Goal: Task Accomplishment & Management: Manage account settings

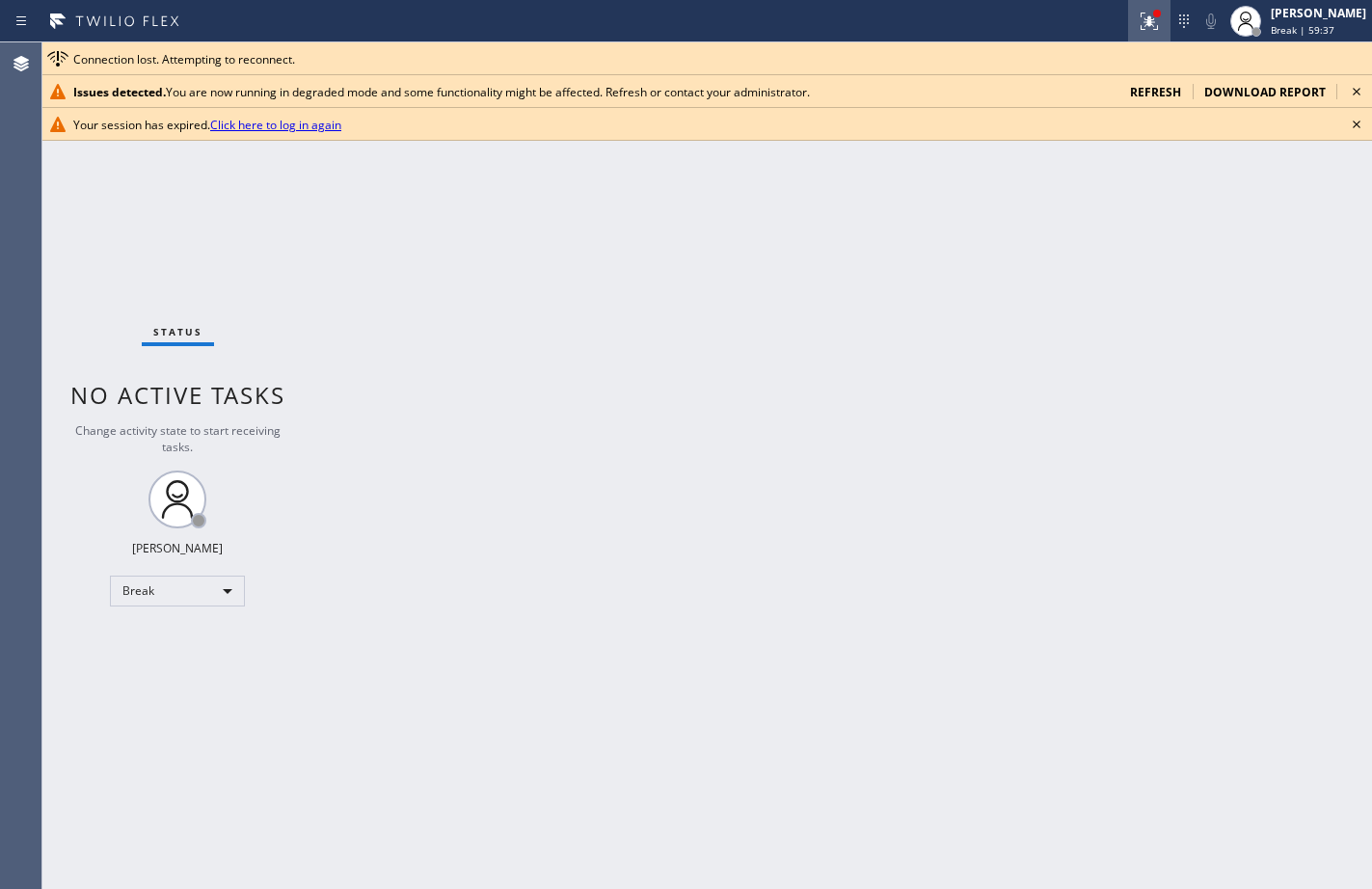
click at [1141, 19] on icon at bounding box center [1149, 21] width 17 height 17
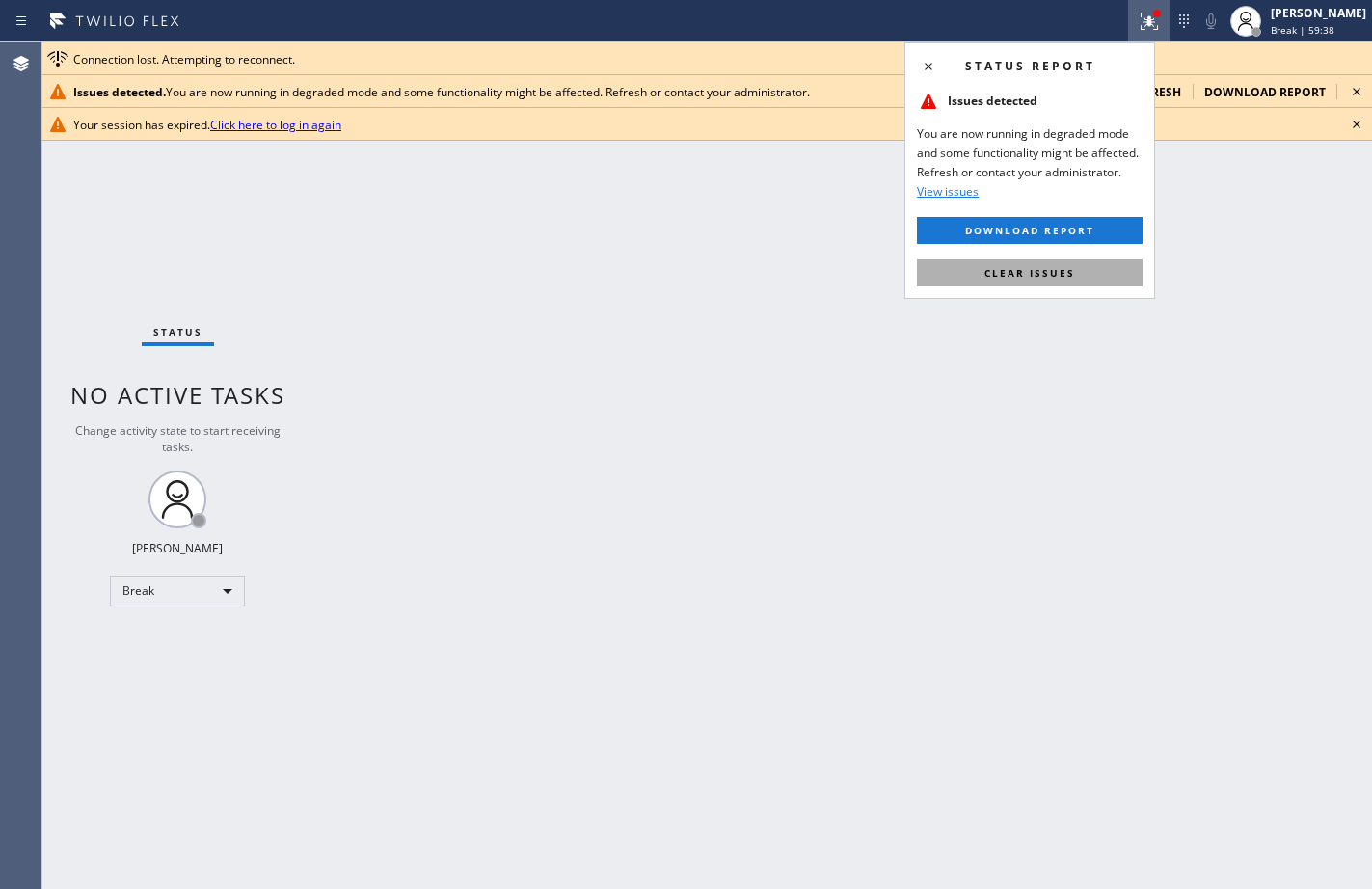
click at [1015, 282] on button "Clear issues" at bounding box center [1030, 273] width 225 height 27
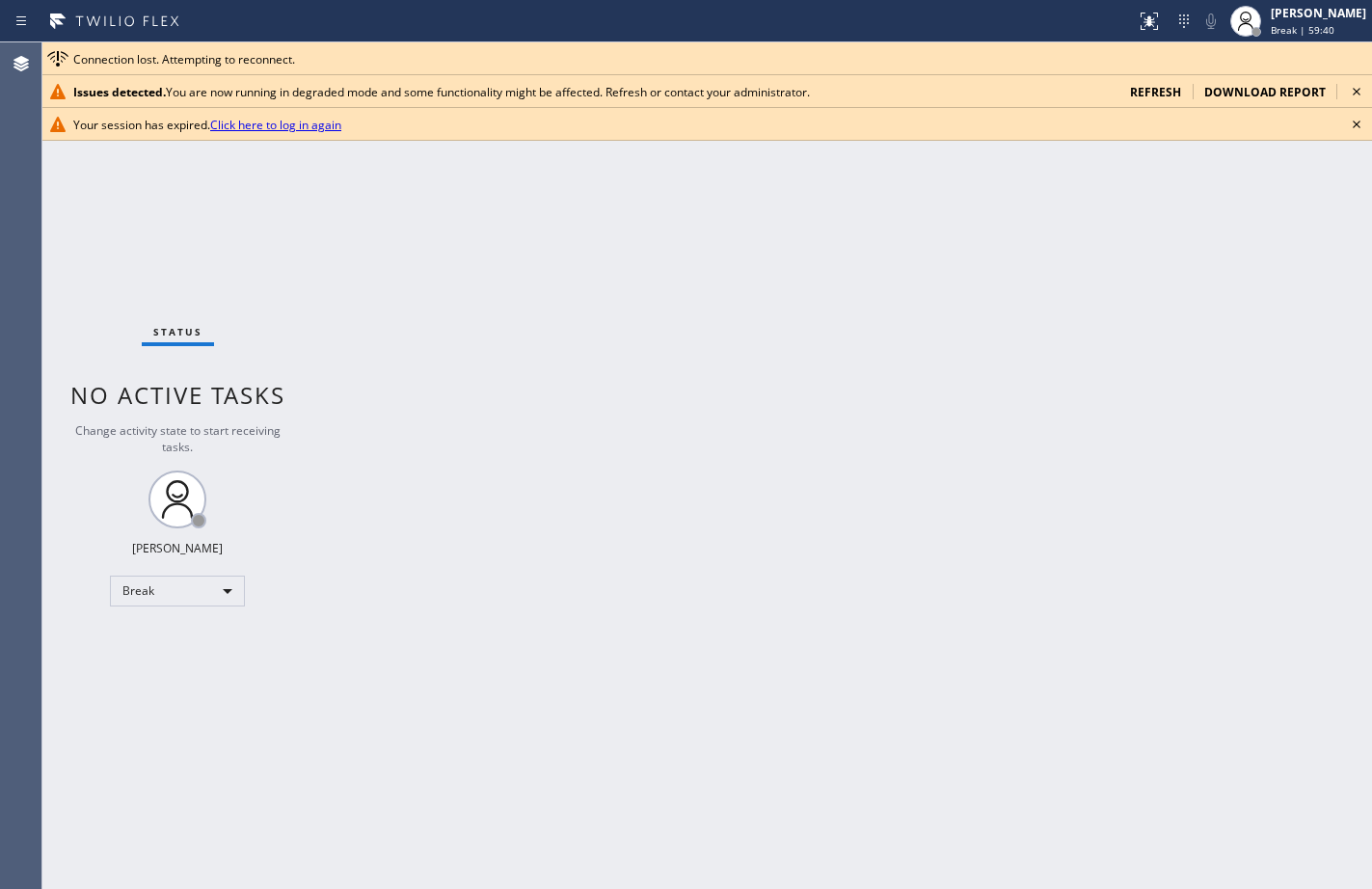
click at [1161, 87] on span "refresh" at bounding box center [1155, 91] width 51 height 17
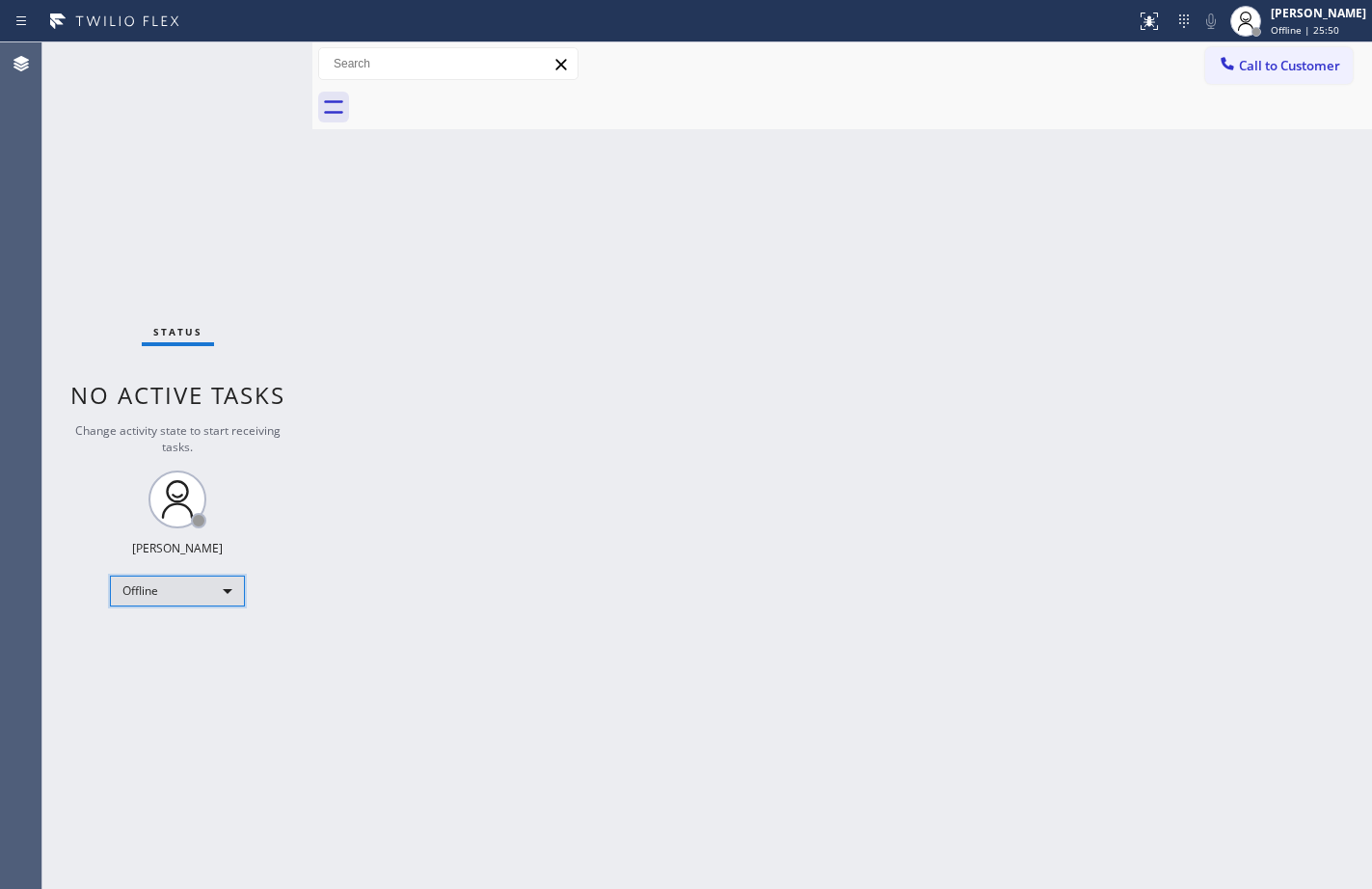
click at [186, 588] on div "Offline" at bounding box center [177, 591] width 135 height 31
click at [592, 574] on div at bounding box center [686, 444] width 1372 height 889
click at [224, 594] on div "Offline" at bounding box center [177, 591] width 135 height 31
click at [186, 642] on li "Available" at bounding box center [176, 642] width 131 height 23
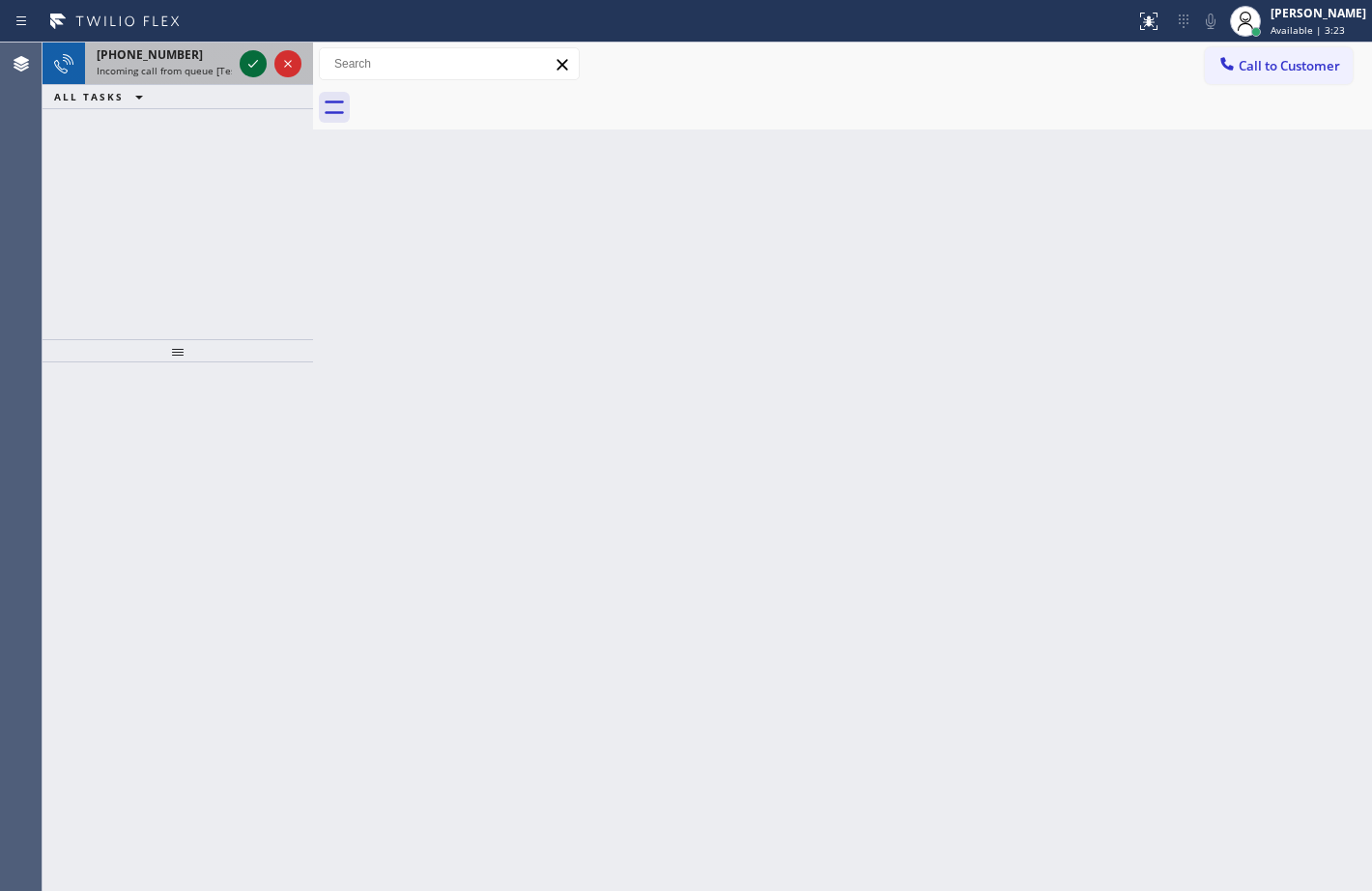
click at [260, 62] on icon at bounding box center [253, 64] width 23 height 23
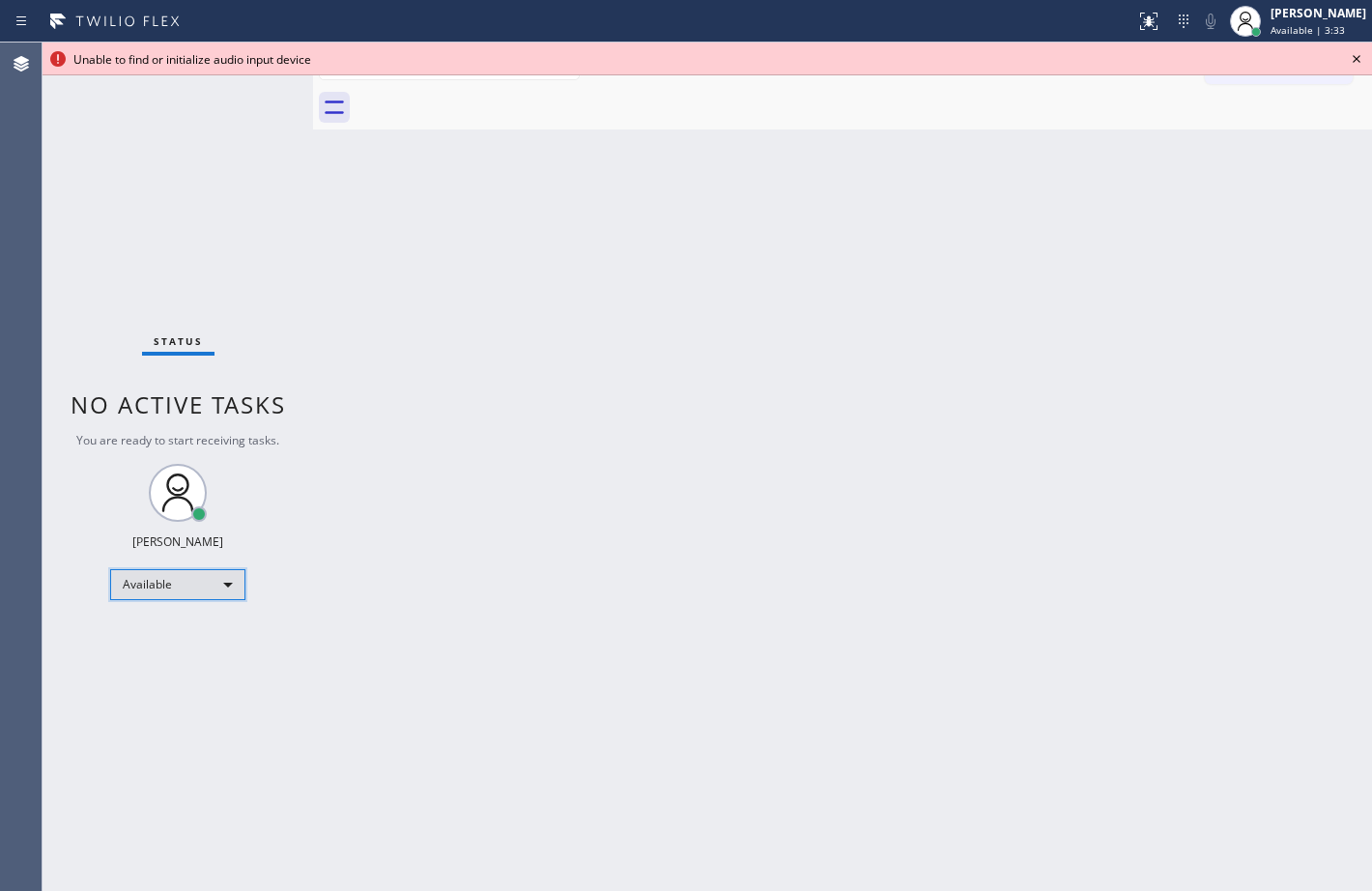
click at [232, 593] on div "Available" at bounding box center [177, 584] width 135 height 31
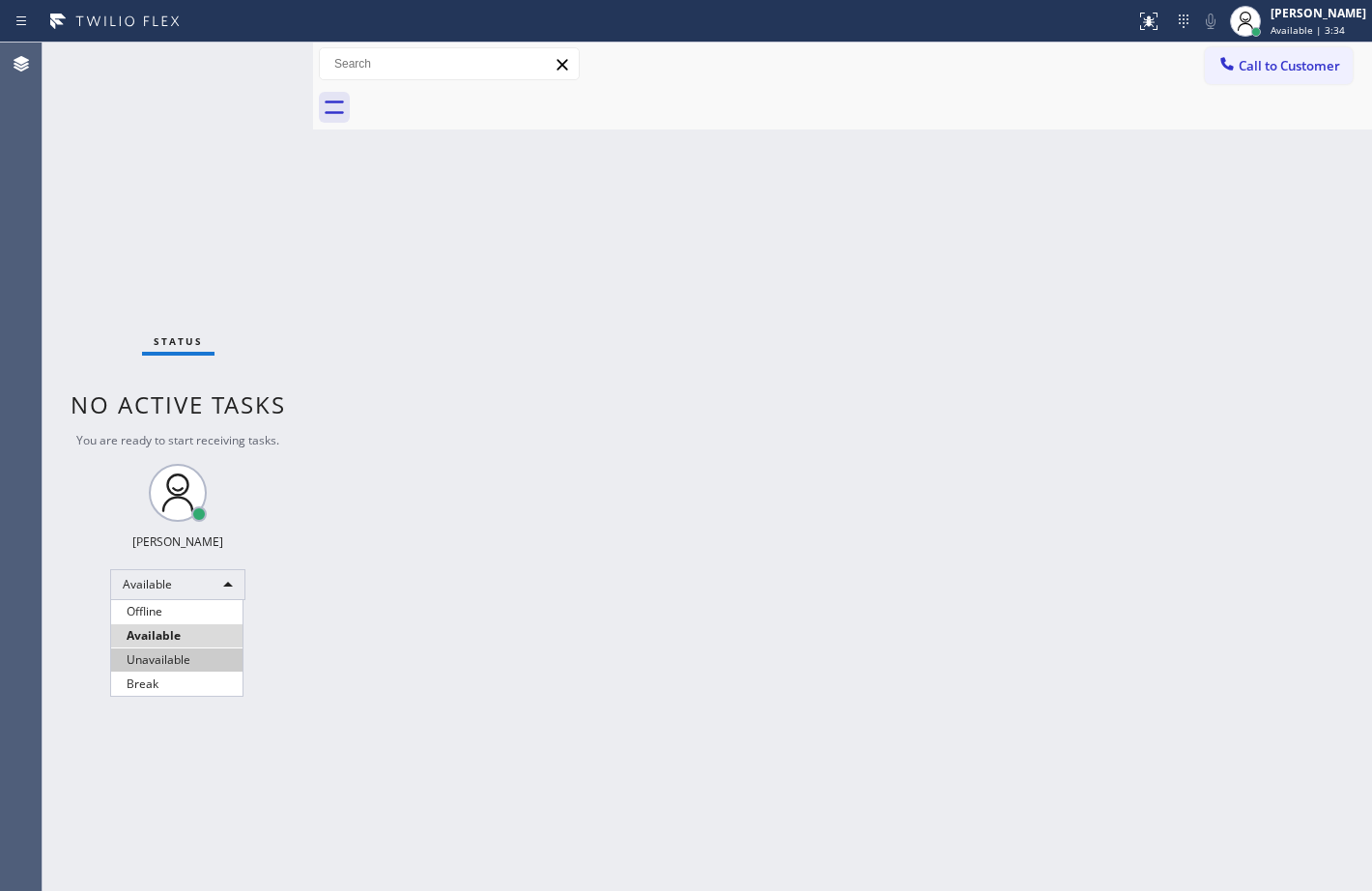
click at [186, 657] on li "Unavailable" at bounding box center [176, 660] width 131 height 23
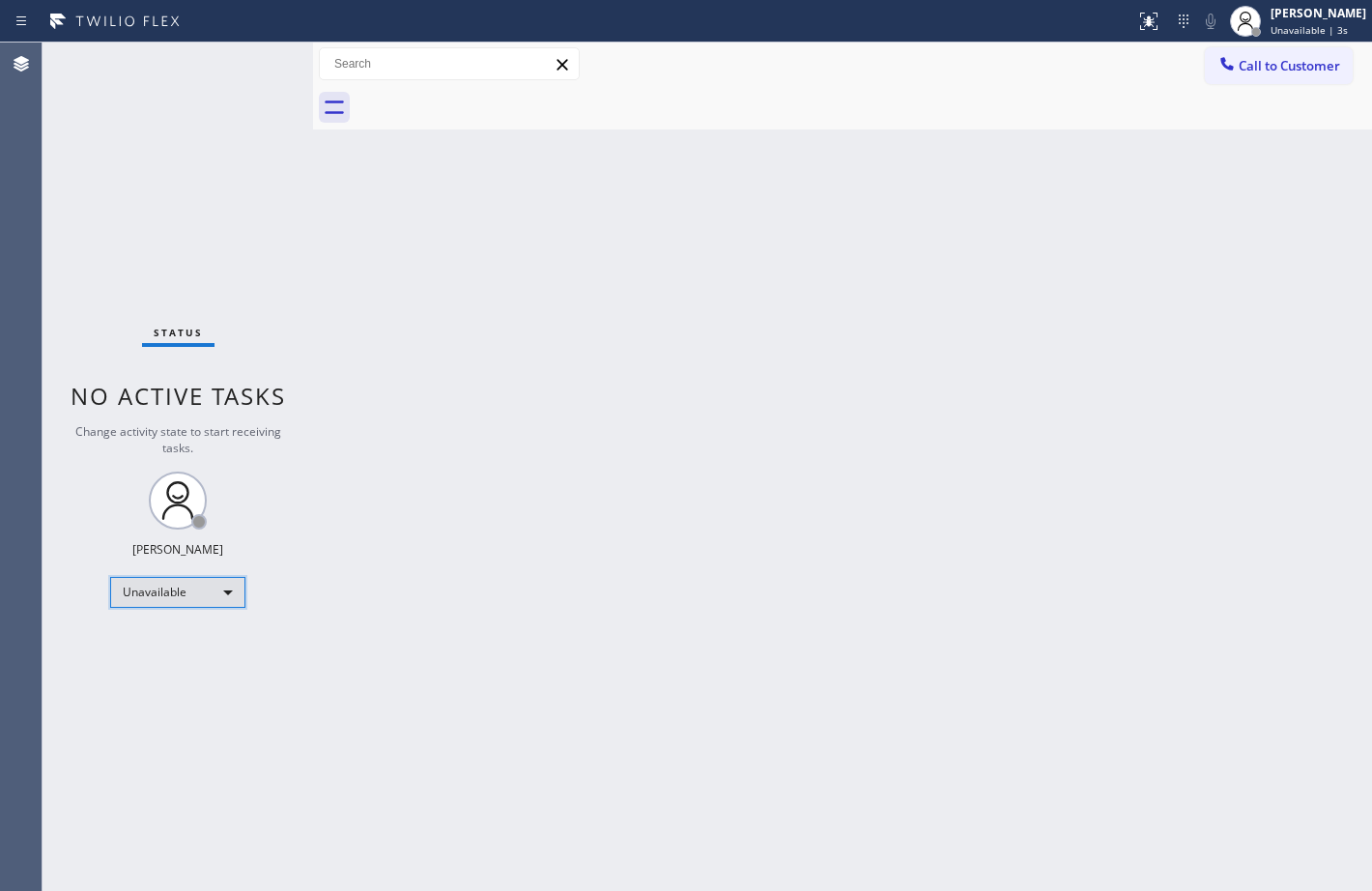
click at [224, 596] on div "Unavailable" at bounding box center [177, 592] width 135 height 31
click at [178, 637] on li "Available" at bounding box center [176, 644] width 131 height 23
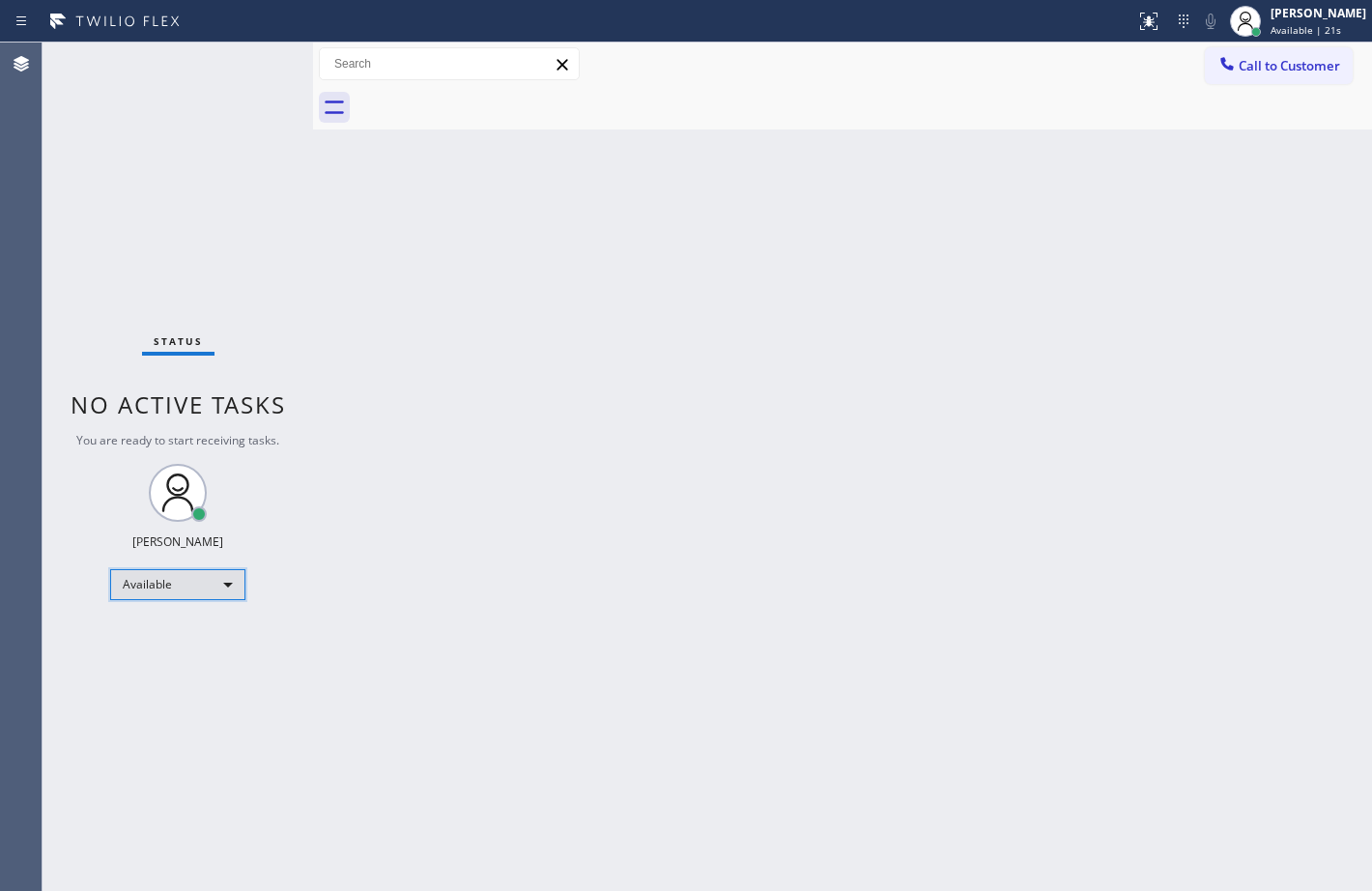
click at [217, 582] on div "Available" at bounding box center [177, 584] width 135 height 31
click at [187, 657] on li "Unavailable" at bounding box center [176, 660] width 131 height 23
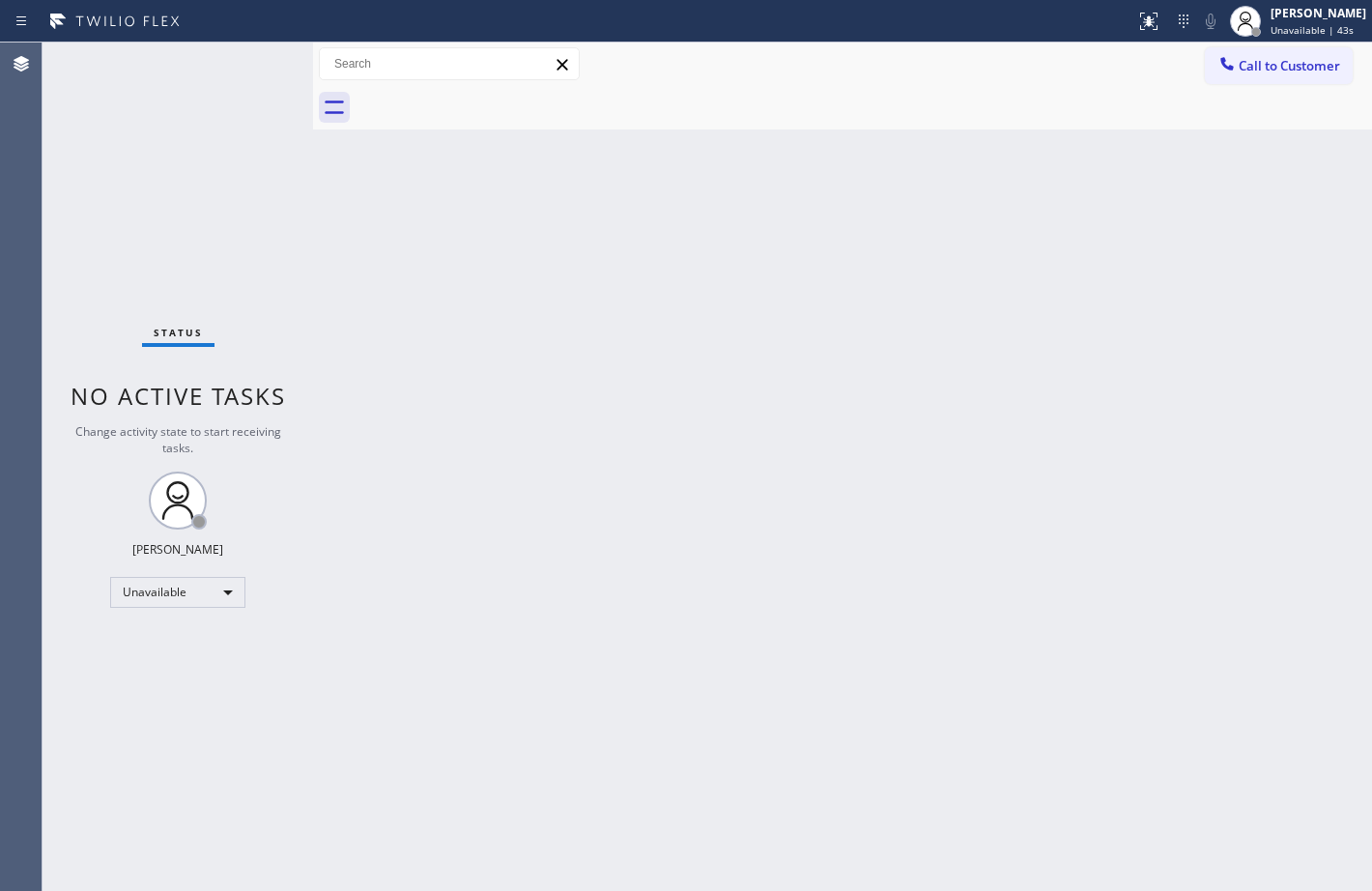
click at [957, 254] on div "Back to Dashboard Change Sender ID Customers Technicians Select a contact Outbo…" at bounding box center [843, 466] width 1059 height 848
click at [1316, 31] on span "Unavailable | 44s" at bounding box center [1312, 30] width 83 height 14
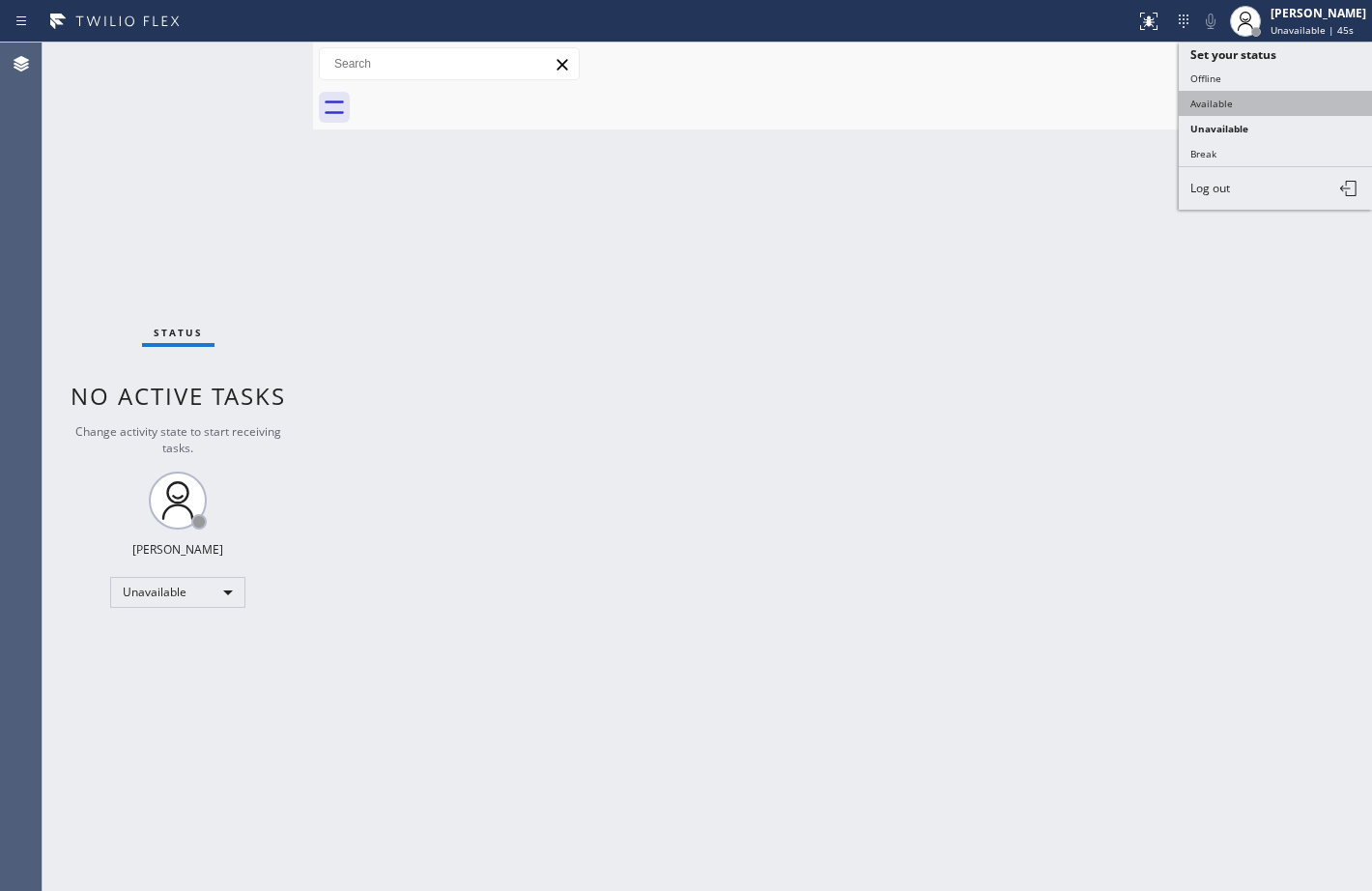
click at [1266, 104] on button "Available" at bounding box center [1276, 103] width 193 height 25
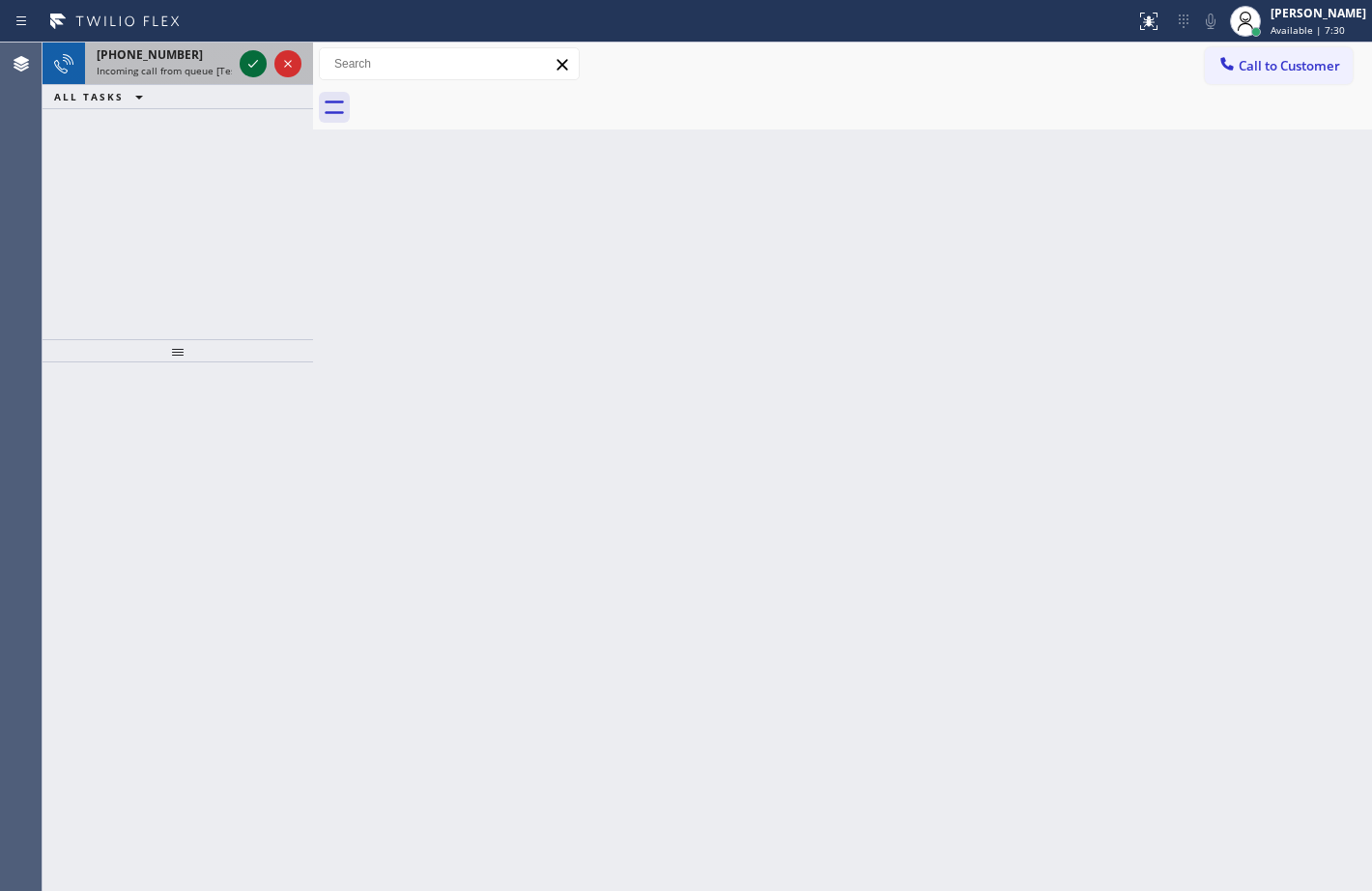
click at [241, 61] on icon at bounding box center [253, 64] width 23 height 23
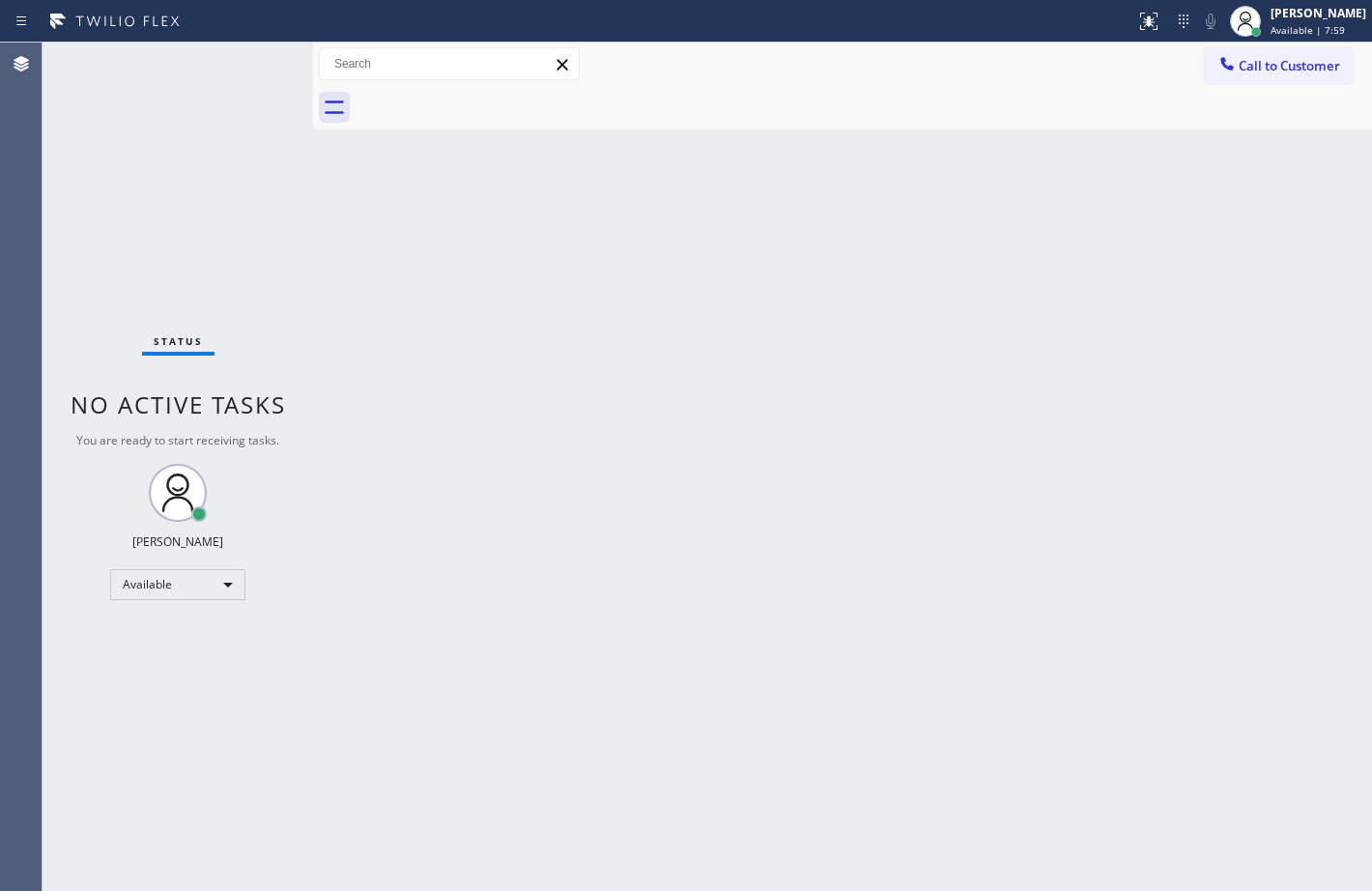
click at [614, 434] on div "Back to Dashboard Change Sender ID Customers Technicians Select a contact Outbo…" at bounding box center [843, 466] width 1059 height 848
click at [1121, 550] on div "Back to Dashboard Change Sender ID Customers Technicians Select a contact Outbo…" at bounding box center [843, 466] width 1059 height 848
click at [255, 59] on div "Status No active tasks You are ready to start receiving tasks. Megan Rose Paluc…" at bounding box center [178, 466] width 271 height 848
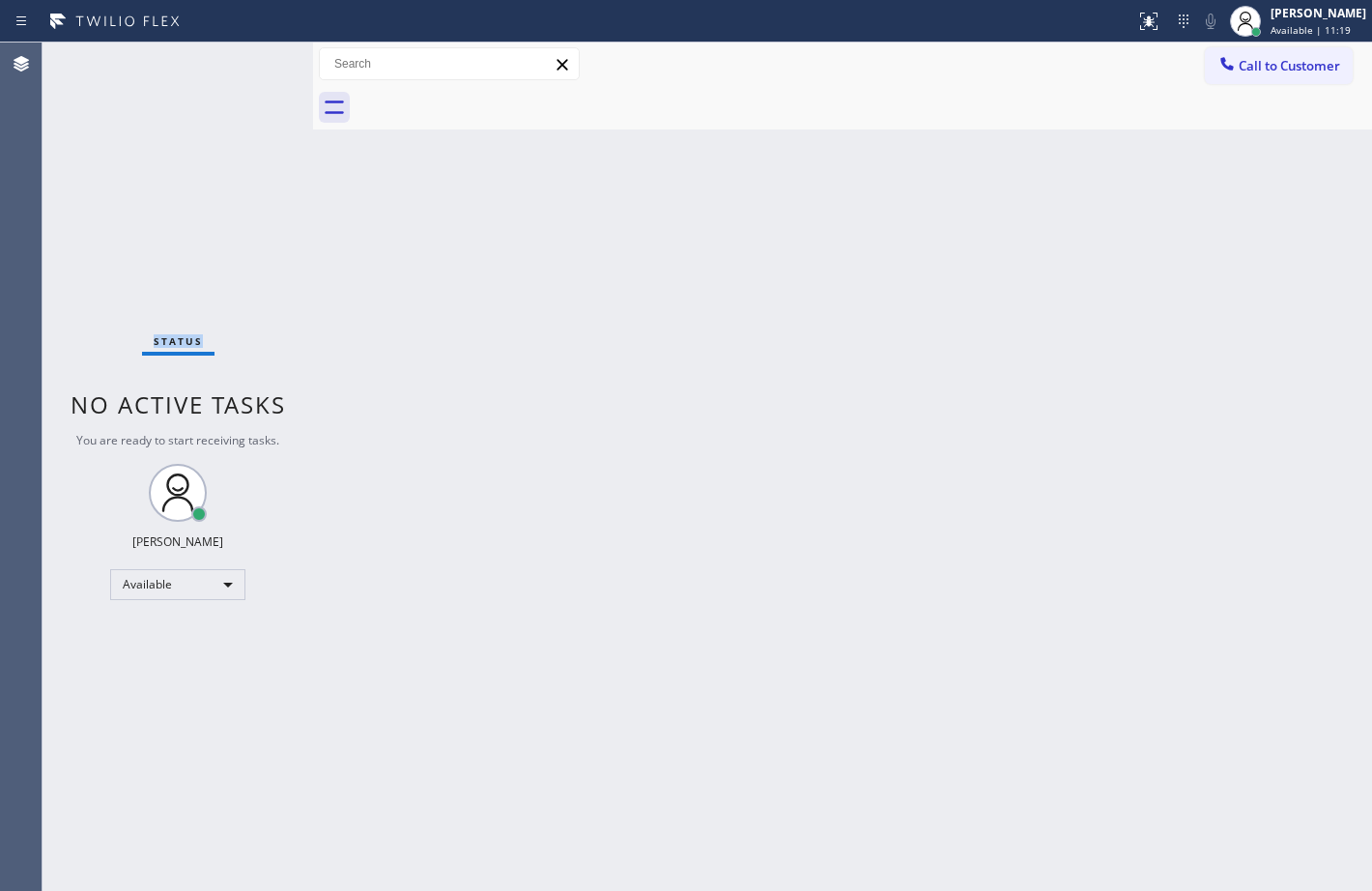
click at [255, 59] on div "Status No active tasks You are ready to start receiving tasks. Megan Rose Paluc…" at bounding box center [178, 466] width 271 height 848
click at [275, 89] on div "Status No active tasks You are ready to start receiving tasks. Megan Rose Paluc…" at bounding box center [178, 466] width 271 height 848
click at [413, 253] on div "Back to Dashboard Change Sender ID Customers Technicians Select a contact Outbo…" at bounding box center [843, 466] width 1059 height 848
click at [253, 61] on div "Status No active tasks You are ready to start receiving tasks. Megan Rose Paluc…" at bounding box center [178, 466] width 271 height 848
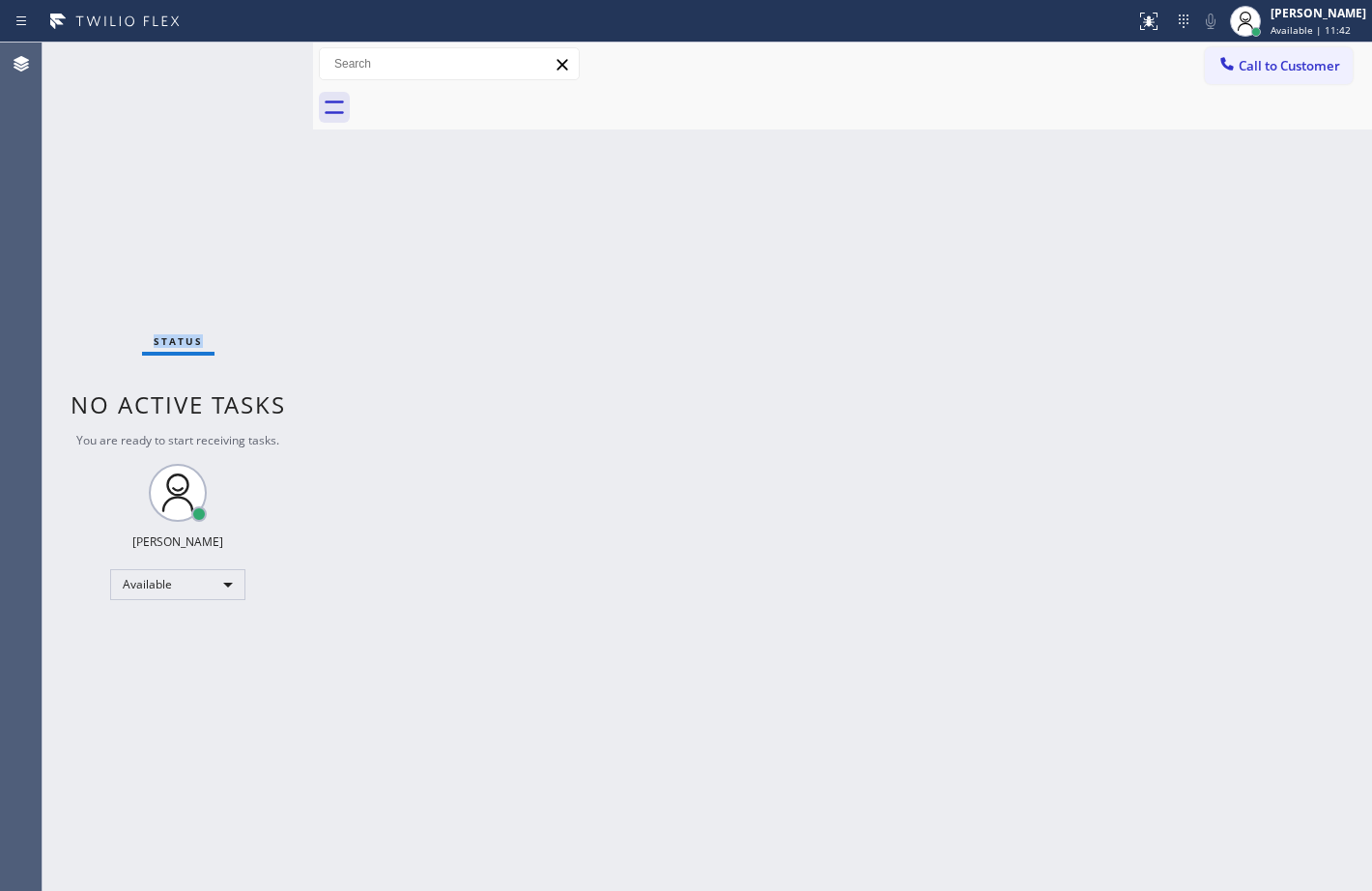
click at [253, 61] on div "Status No active tasks You are ready to start receiving tasks. Megan Rose Paluc…" at bounding box center [178, 466] width 271 height 848
click at [271, 128] on div "Status No active tasks You are ready to start receiving tasks. Megan Rose Paluc…" at bounding box center [178, 466] width 271 height 848
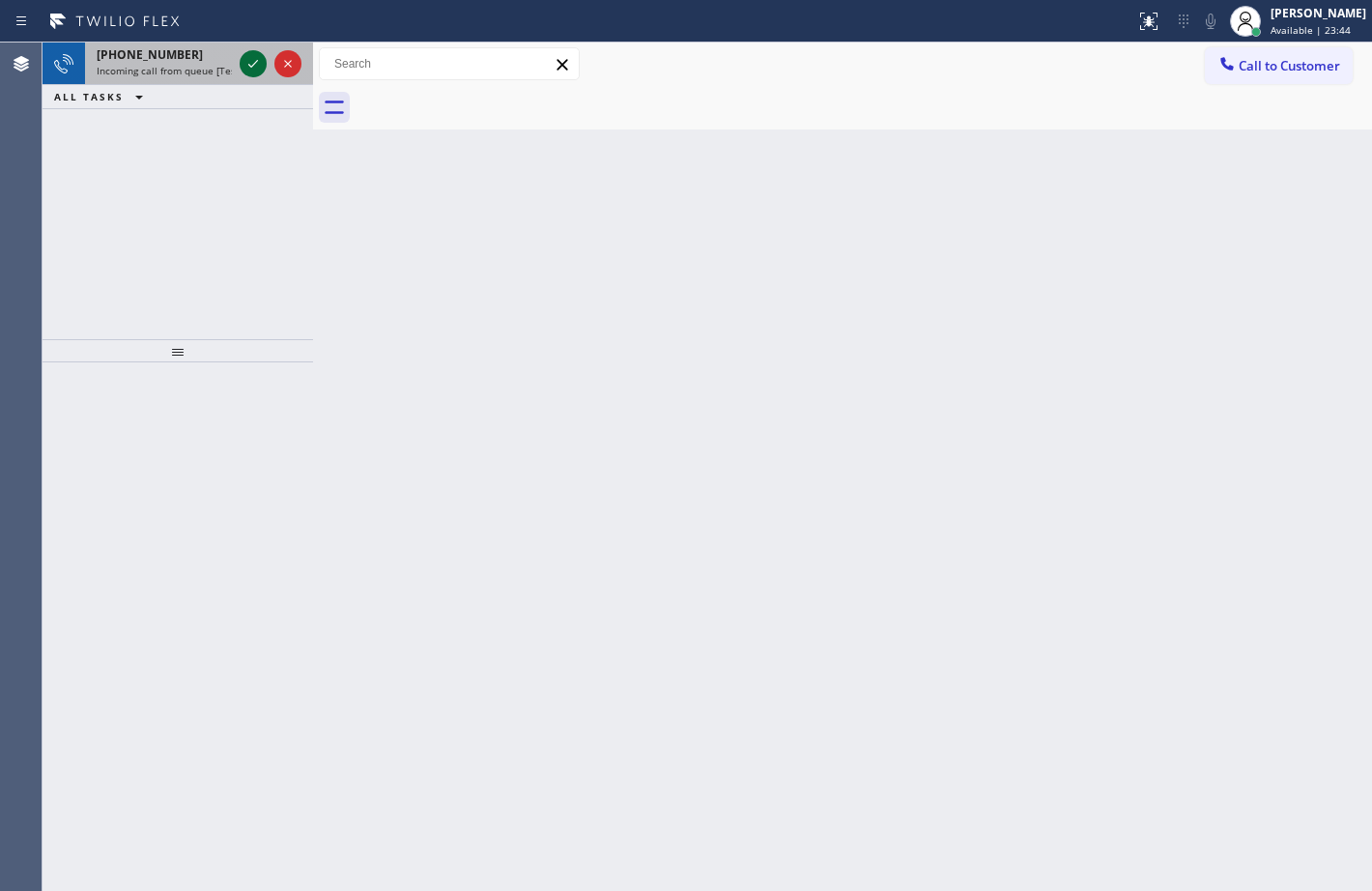
click at [245, 56] on icon at bounding box center [253, 64] width 23 height 23
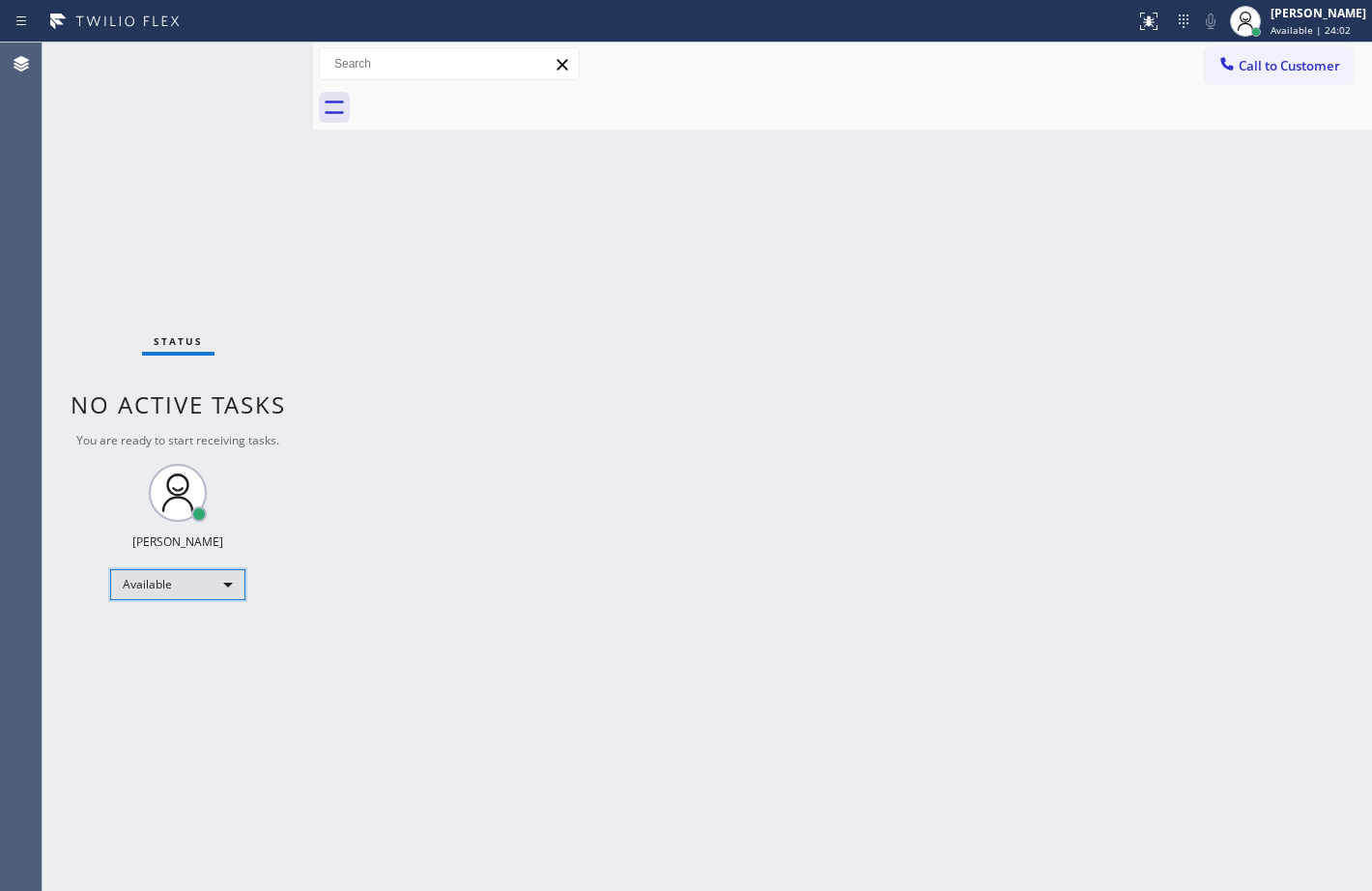
click at [232, 588] on div "Available" at bounding box center [177, 584] width 135 height 31
click at [144, 658] on li "Unavailable" at bounding box center [176, 660] width 131 height 23
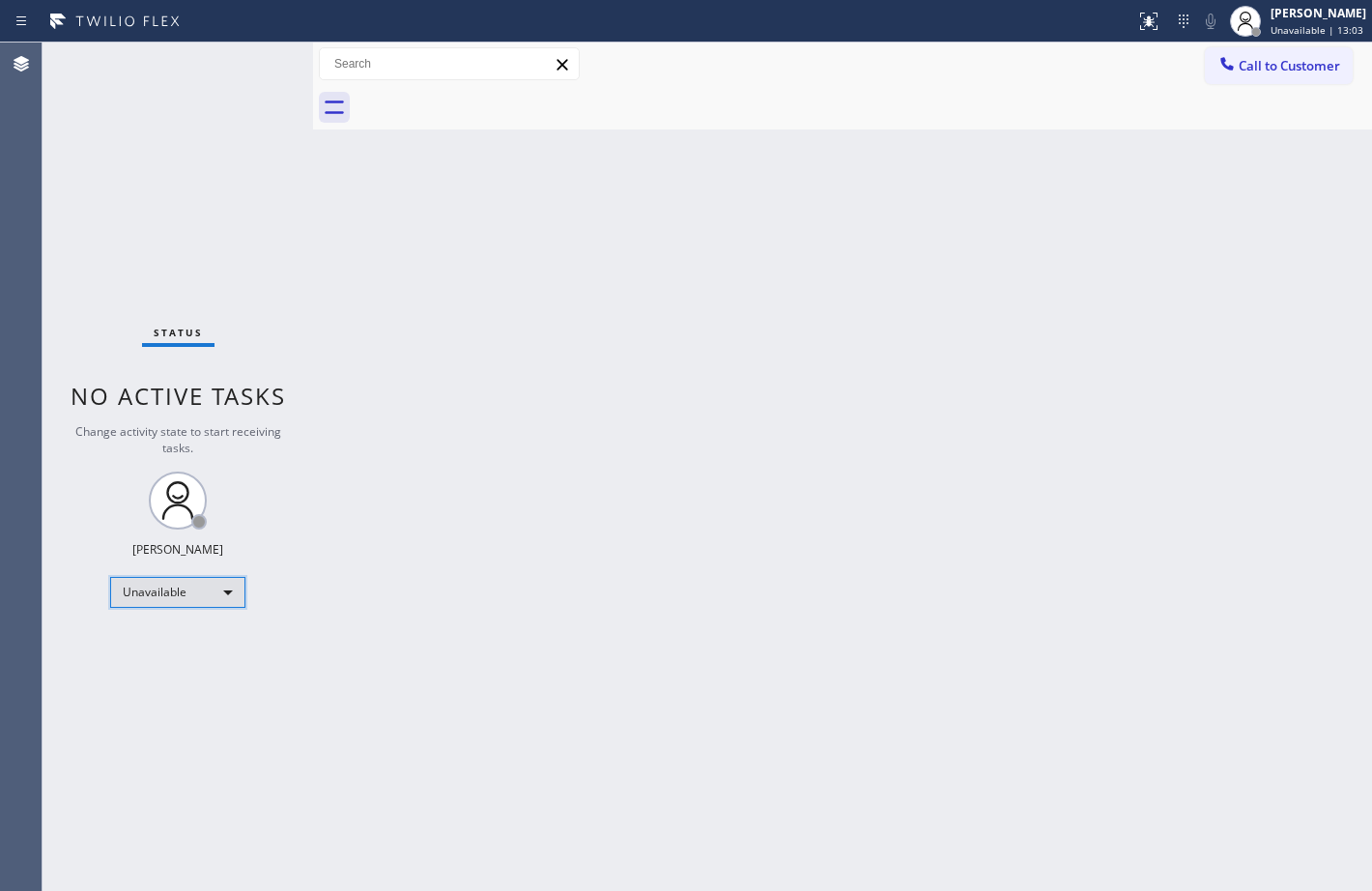
click at [221, 589] on div "Unavailable" at bounding box center [177, 592] width 135 height 31
click at [1251, 14] on div at bounding box center [686, 445] width 1372 height 891
click at [1271, 25] on span "Unavailable | 13:07" at bounding box center [1316, 30] width 93 height 14
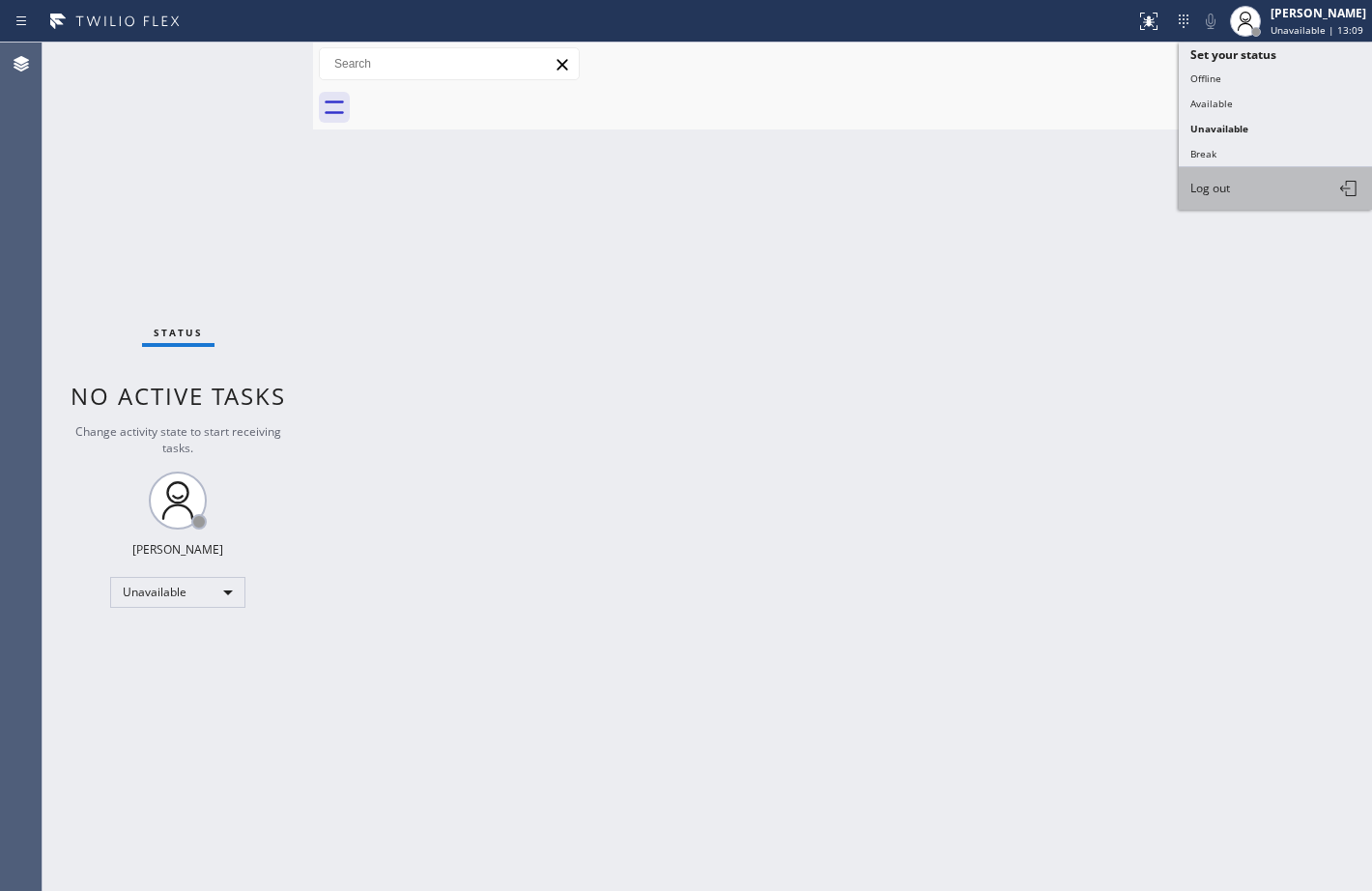
click at [1230, 187] on span "Log out" at bounding box center [1210, 188] width 40 height 17
